Goal: Task Accomplishment & Management: Manage account settings

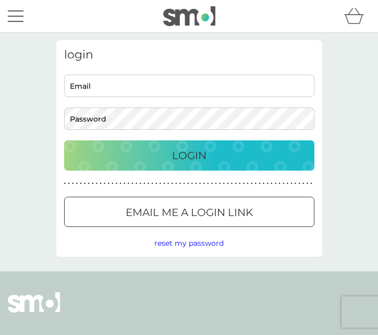
type input "[EMAIL_ADDRESS][DOMAIN_NAME]"
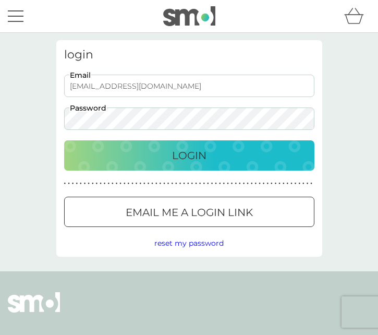
click at [176, 155] on p "Login" at bounding box center [189, 155] width 34 height 17
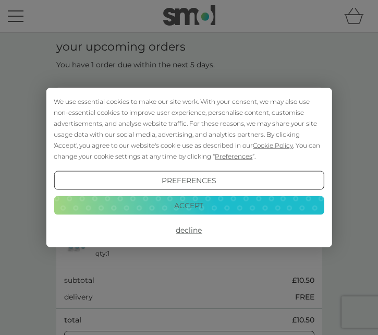
click at [189, 205] on button "Accept" at bounding box center [189, 205] width 270 height 19
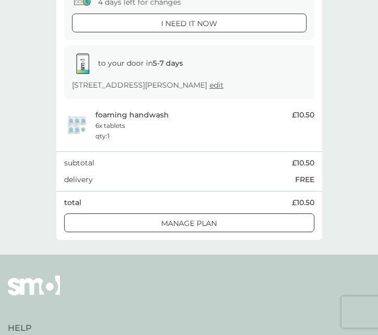
scroll to position [118, 0]
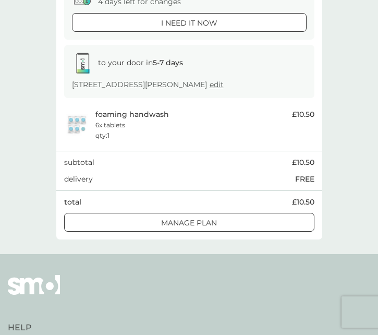
click at [189, 221] on div at bounding box center [189, 222] width 2 height 2
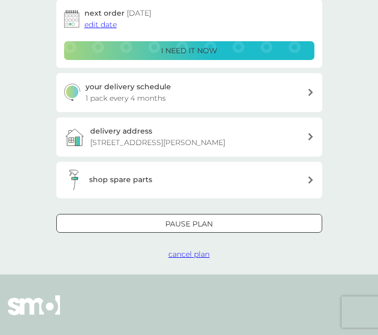
scroll to position [170, 0]
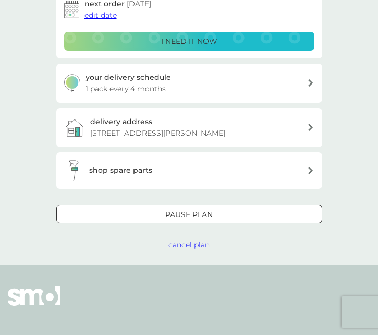
click at [188, 212] on div at bounding box center [188, 213] width 3 height 3
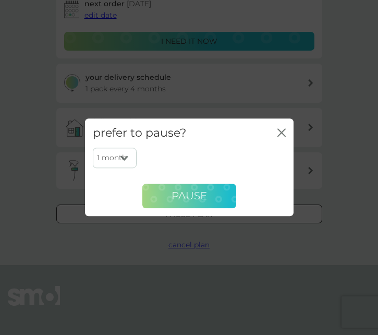
click at [192, 190] on span "Pause" at bounding box center [189, 196] width 35 height 13
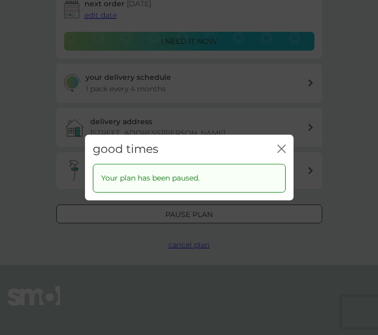
click at [283, 147] on icon "close" at bounding box center [284, 148] width 4 height 7
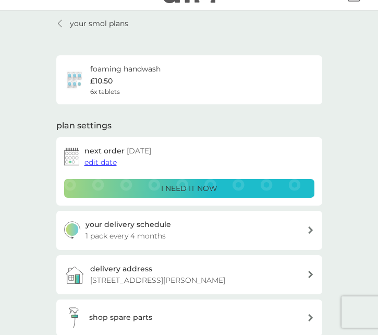
scroll to position [0, 0]
